Goal: Information Seeking & Learning: Learn about a topic

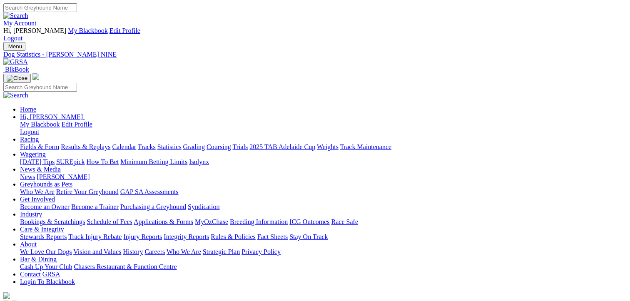
click at [32, 143] on link "Fields & Form" at bounding box center [39, 146] width 39 height 7
select select "NT"
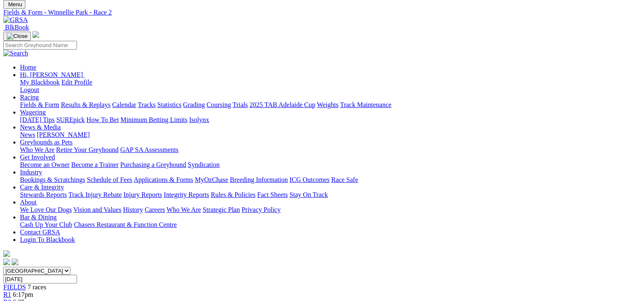
scroll to position [42, 0]
click at [33, 291] on span "6:17pm" at bounding box center [23, 294] width 20 height 7
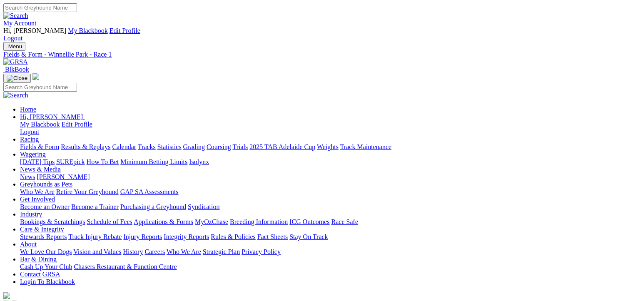
click at [38, 143] on link "Fields & Form" at bounding box center [39, 146] width 39 height 7
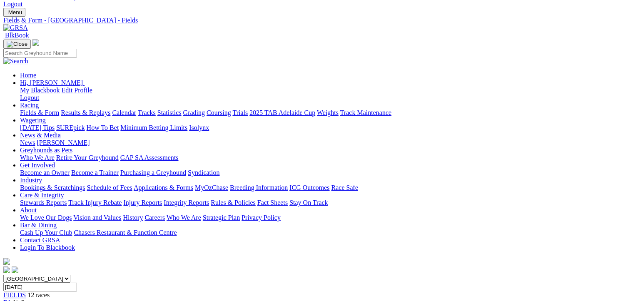
scroll to position [125, 0]
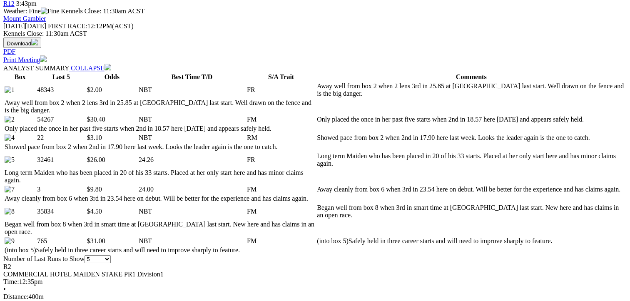
scroll to position [416, 0]
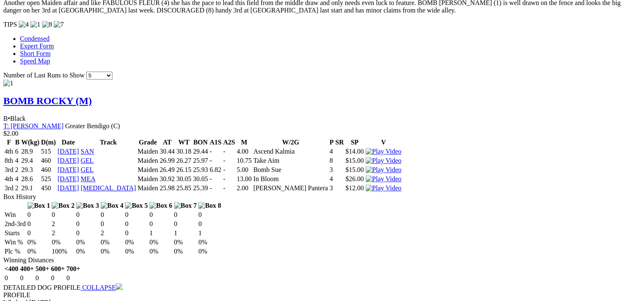
scroll to position [832, 0]
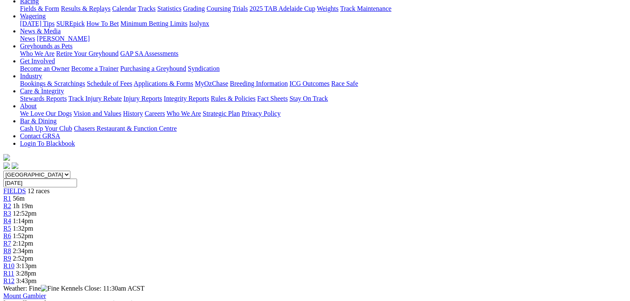
scroll to position [42, 0]
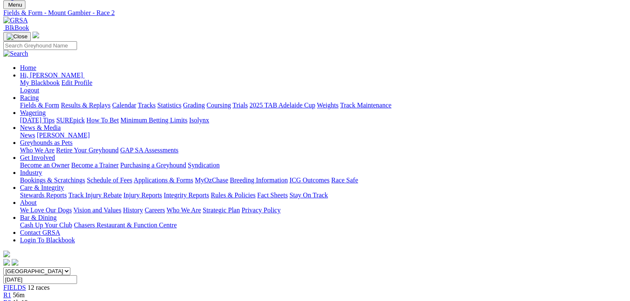
click at [70, 267] on select "South Australia New South Wales Northern Territory Queensland Tasmania Victoria…" at bounding box center [36, 271] width 67 height 8
select select "NT"
click at [54, 267] on select "South Australia New South Wales Northern Territory Queensland Tasmania Victoria…" at bounding box center [36, 271] width 67 height 8
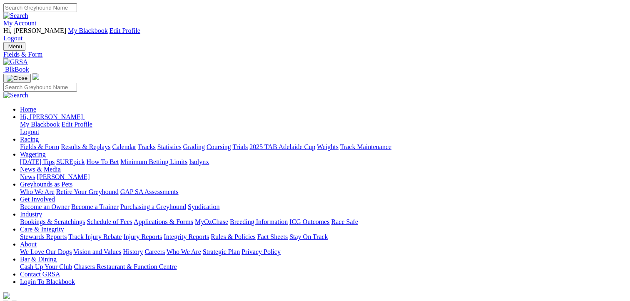
select select "[GEOGRAPHIC_DATA]"
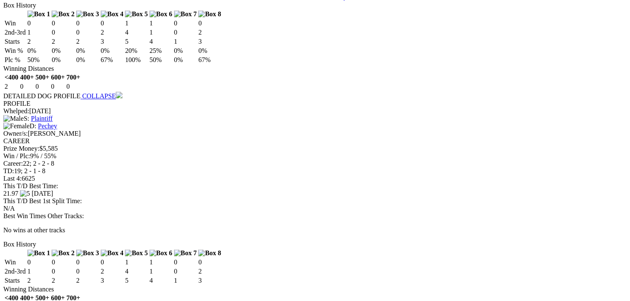
scroll to position [1082, 0]
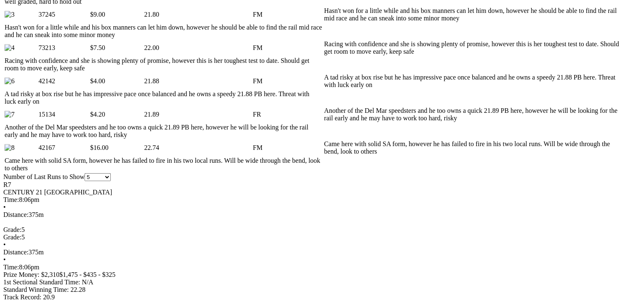
scroll to position [499, 0]
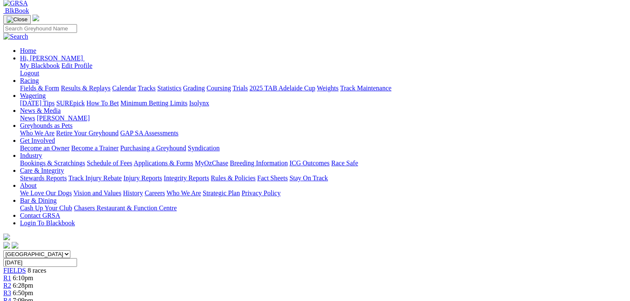
scroll to position [0, 0]
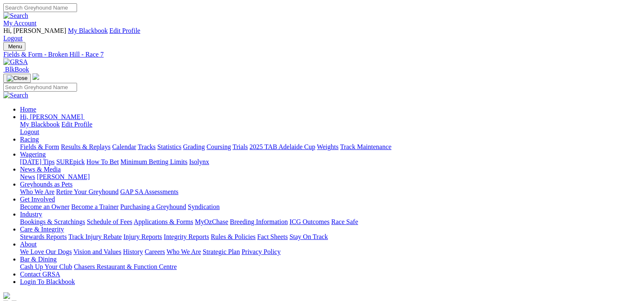
click at [30, 143] on link "Fields & Form" at bounding box center [39, 146] width 39 height 7
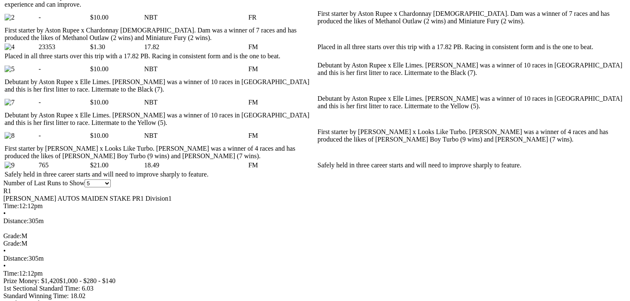
scroll to position [541, 0]
